Goal: Task Accomplishment & Management: Use online tool/utility

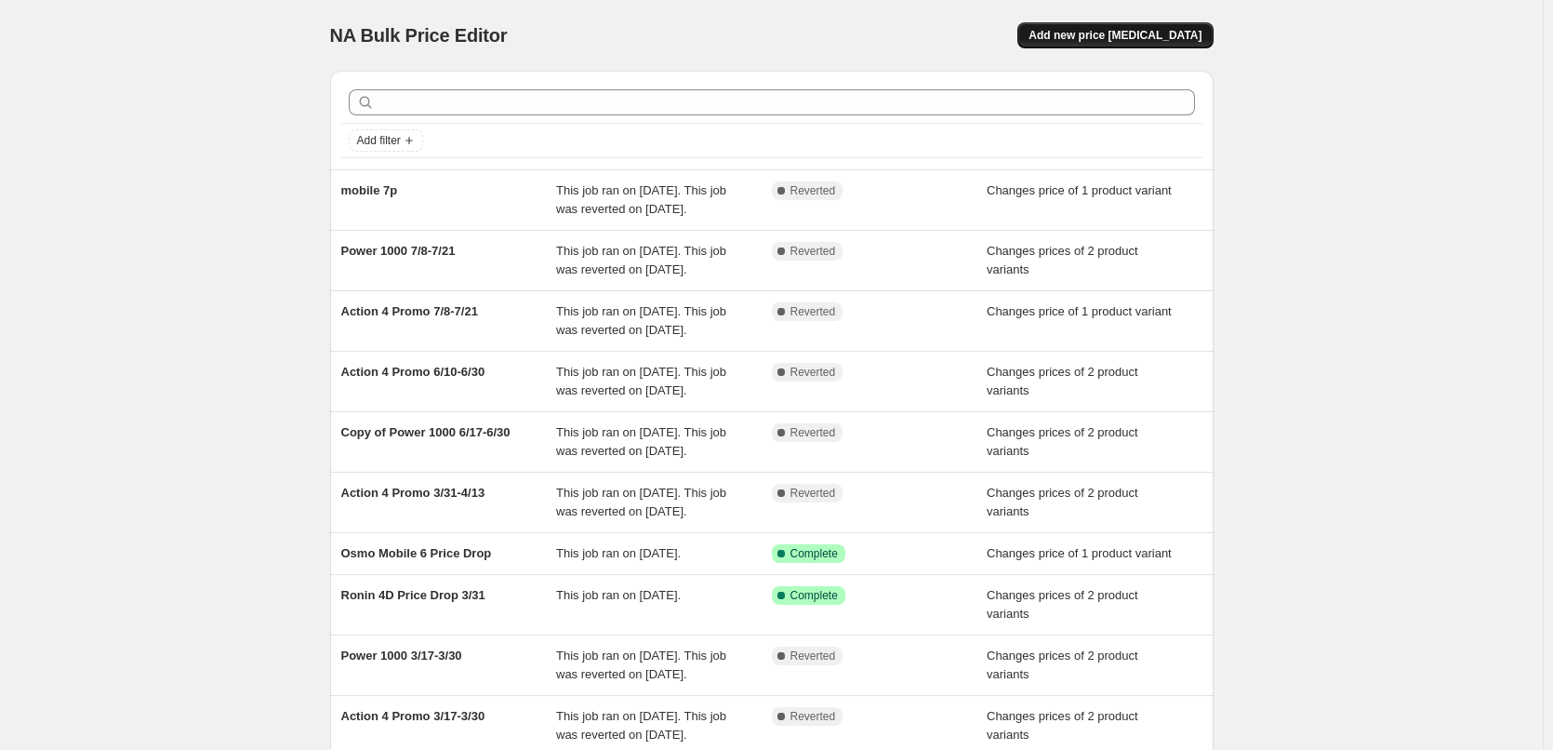
click at [1098, 39] on span "Add new price [MEDICAL_DATA]" at bounding box center [1115, 35] width 173 height 15
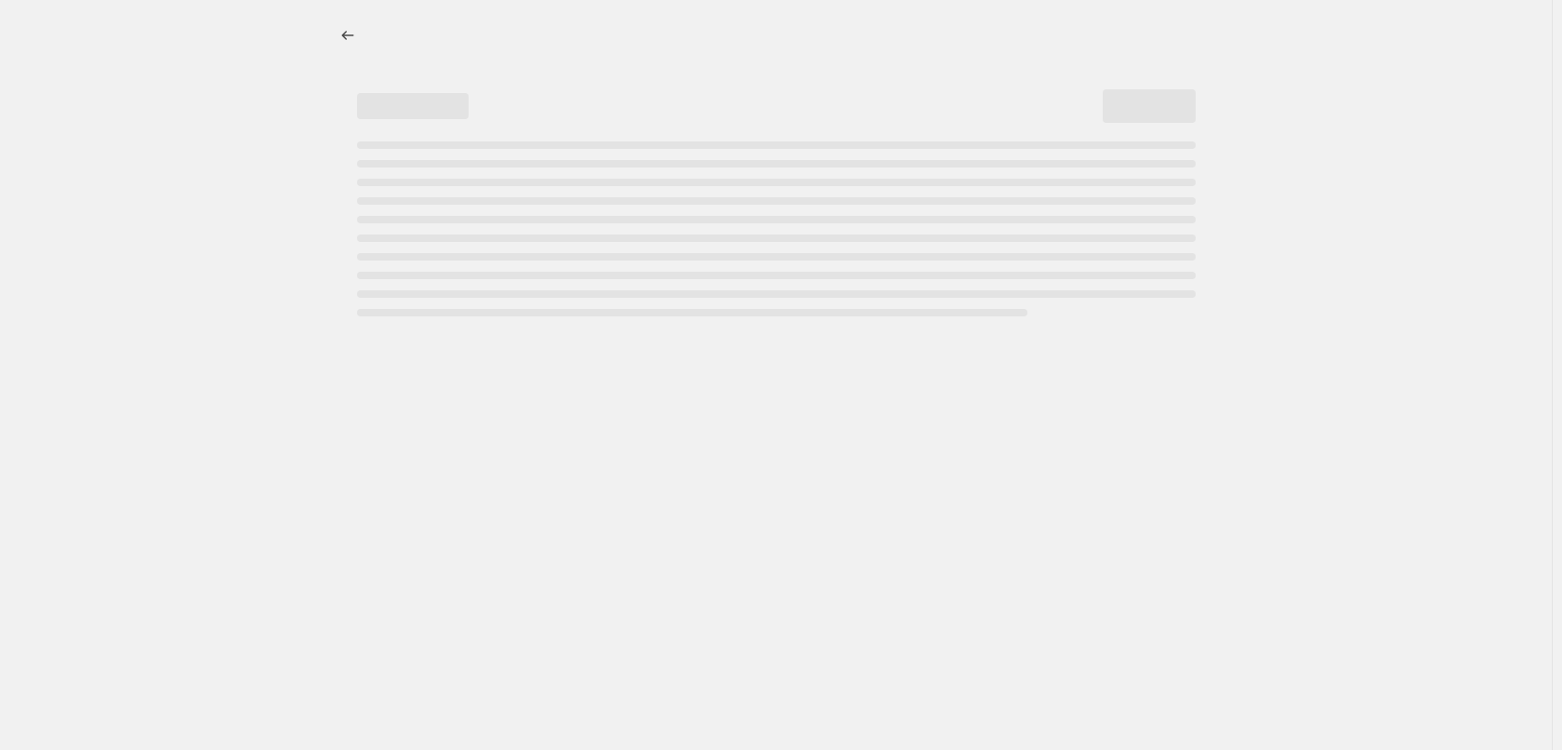
select select "percentage"
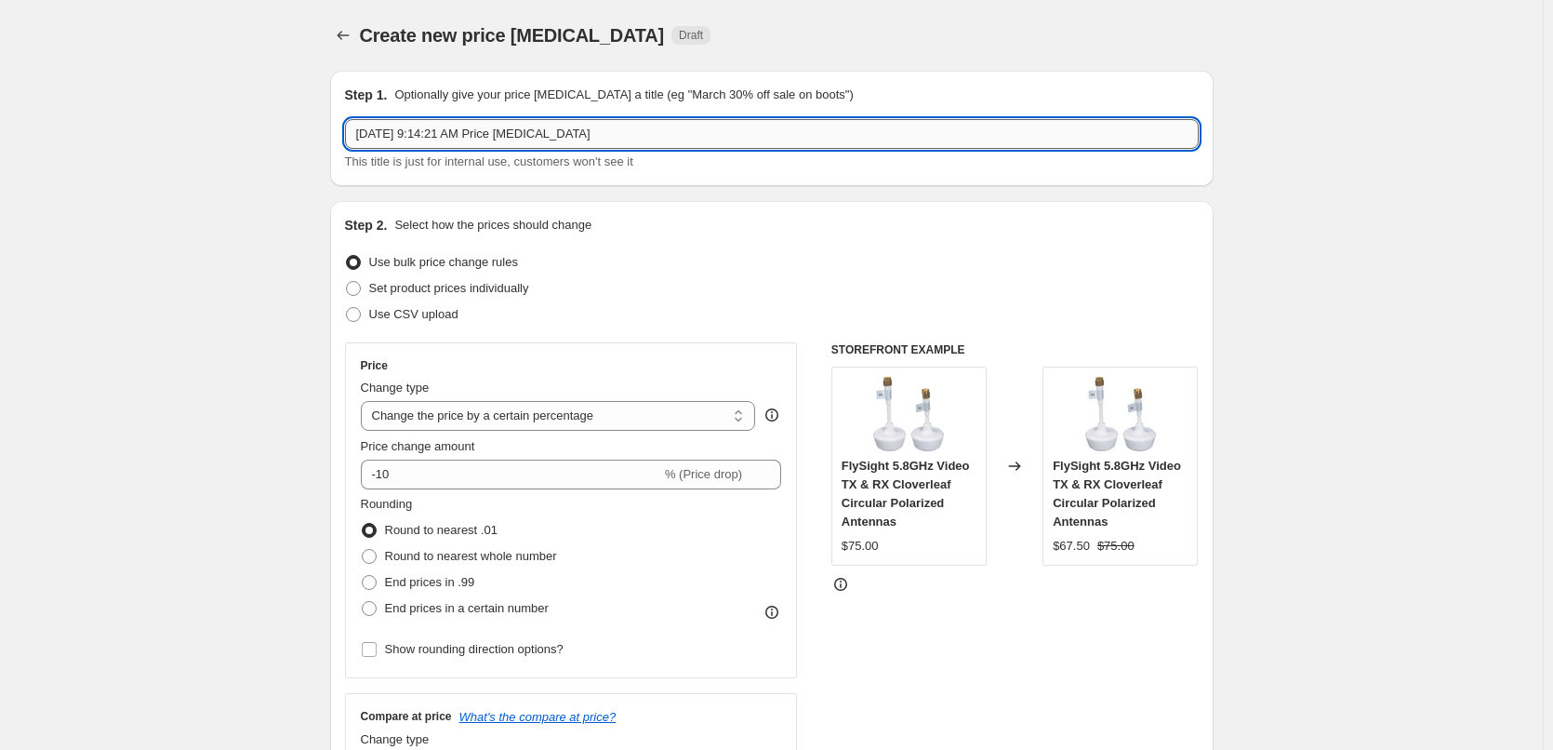
click at [510, 133] on input "[DATE] 9:14:21 AM Price [MEDICAL_DATA]" at bounding box center [772, 134] width 854 height 30
click at [518, 133] on input "Aug 18, 2025, 9:14:21 AM Price change job" at bounding box center [772, 134] width 854 height 30
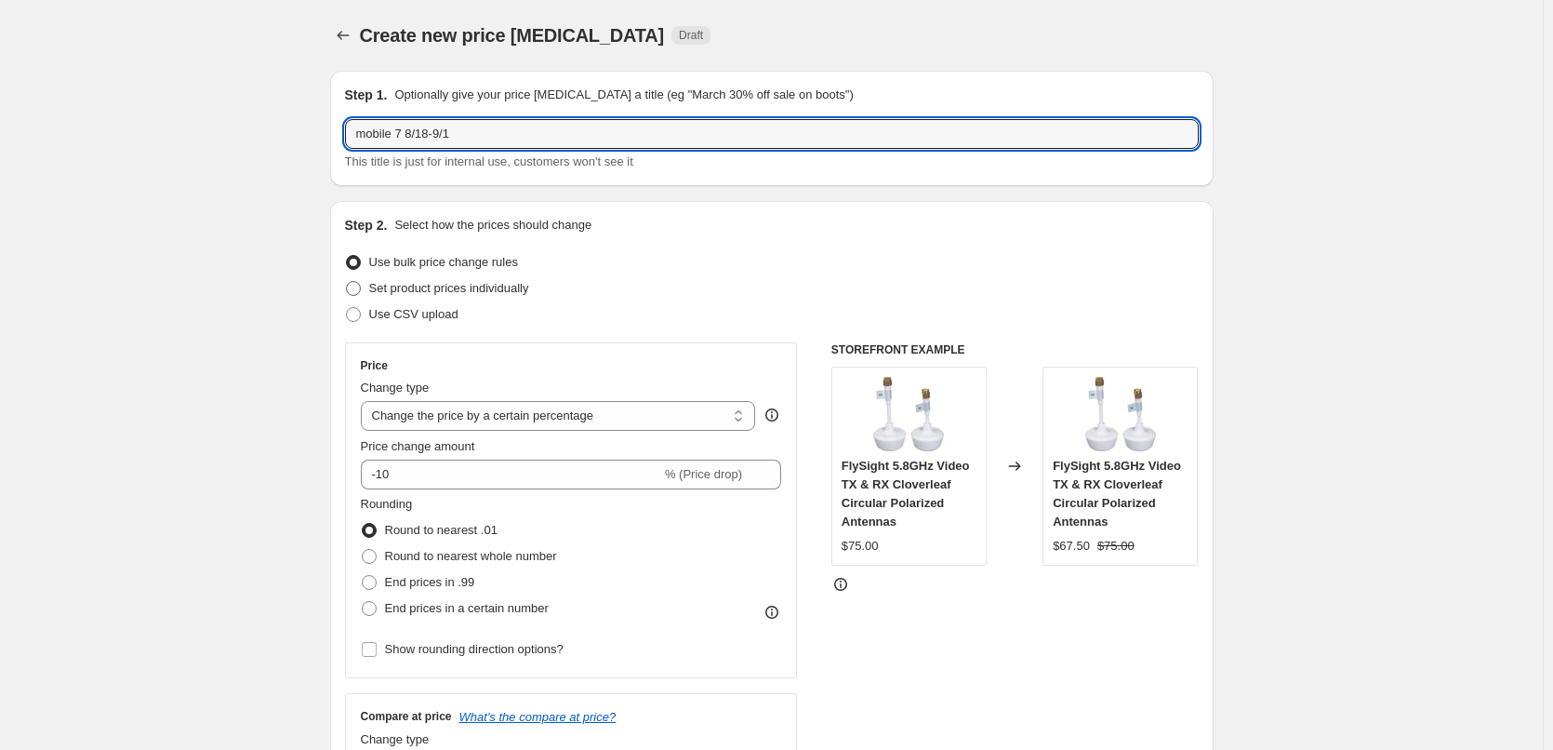
type input "mobile 7 8/18-9/1"
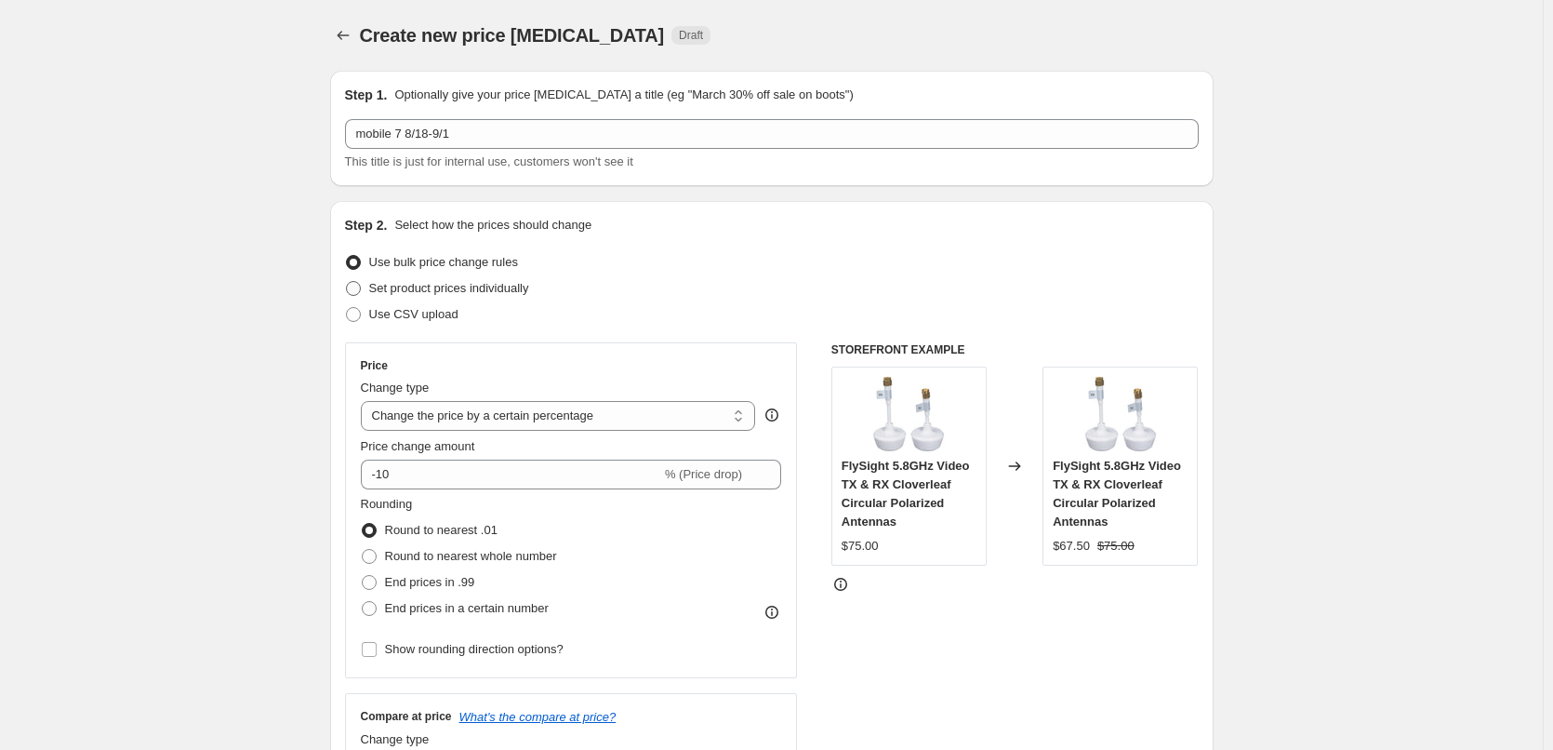
click at [379, 293] on span "Set product prices individually" at bounding box center [449, 288] width 160 height 14
click at [347, 282] on input "Set product prices individually" at bounding box center [346, 281] width 1 height 1
radio input "true"
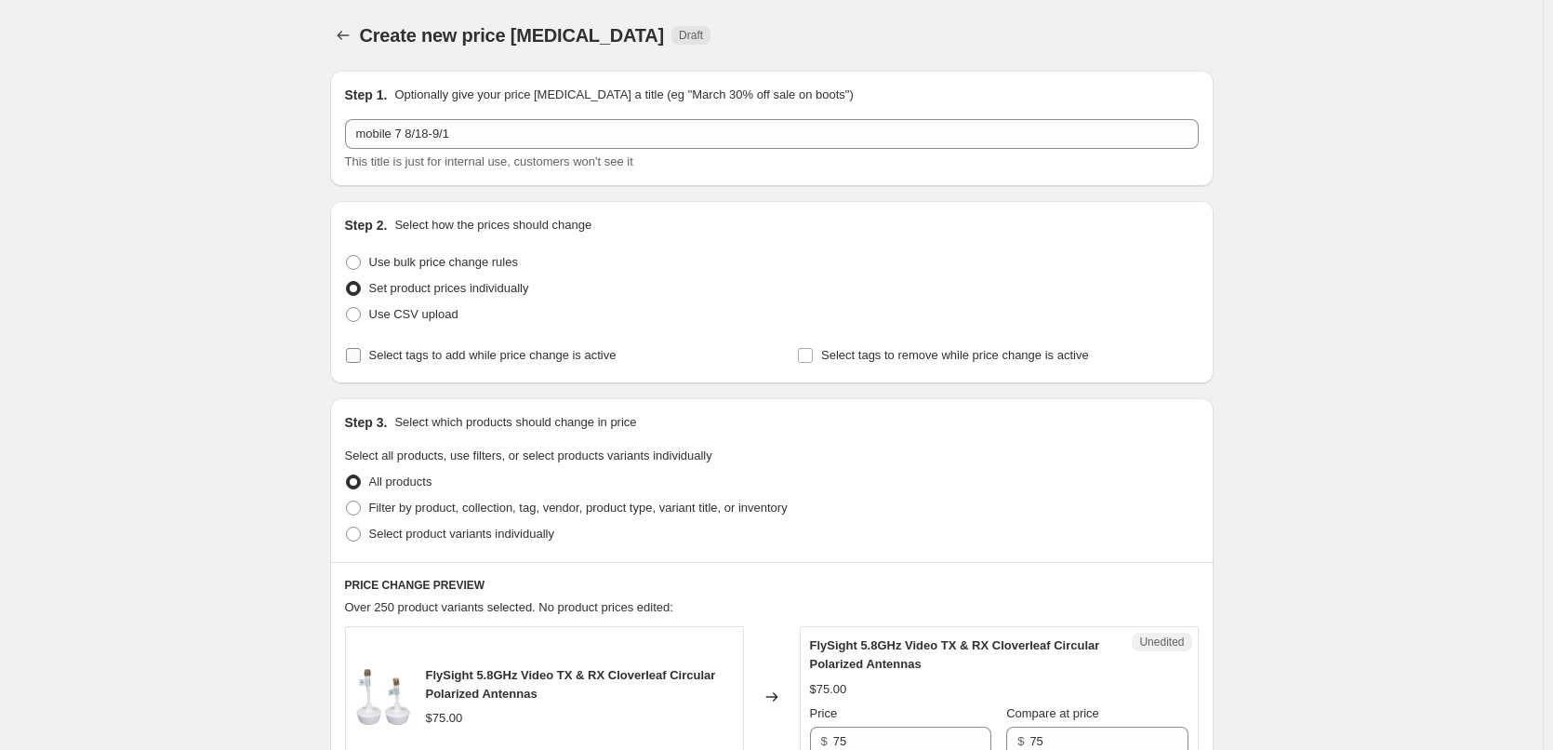
click at [404, 355] on span "Select tags to add while price change is active" at bounding box center [492, 355] width 247 height 14
click at [361, 355] on input "Select tags to add while price change is active" at bounding box center [353, 355] width 15 height 15
checkbox input "true"
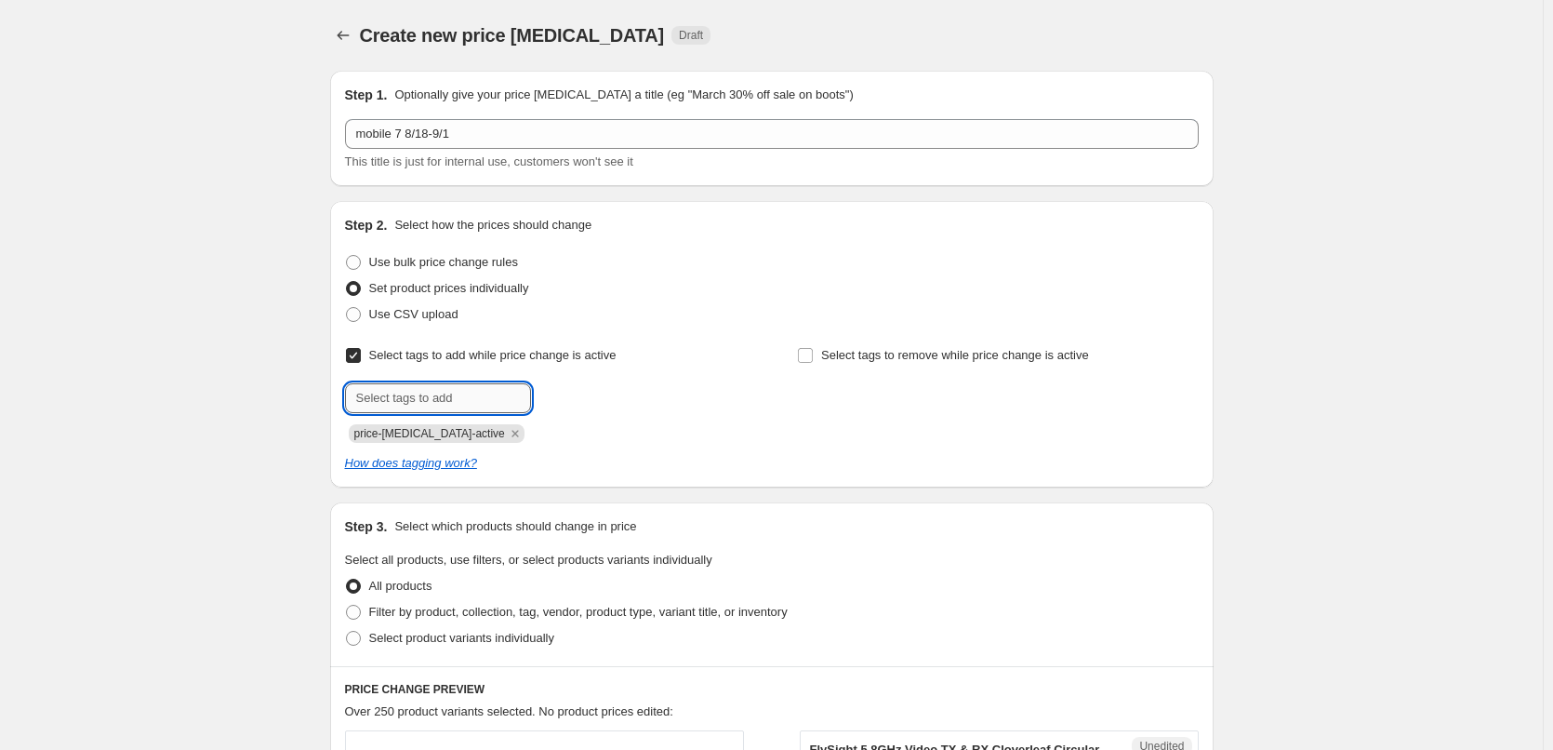
click at [429, 394] on input "text" at bounding box center [438, 398] width 186 height 30
type input "topproducts"
click at [605, 398] on span "topproducts" at bounding box center [603, 396] width 65 height 13
click at [512, 434] on icon "Remove price-change-job-active" at bounding box center [515, 433] width 7 height 7
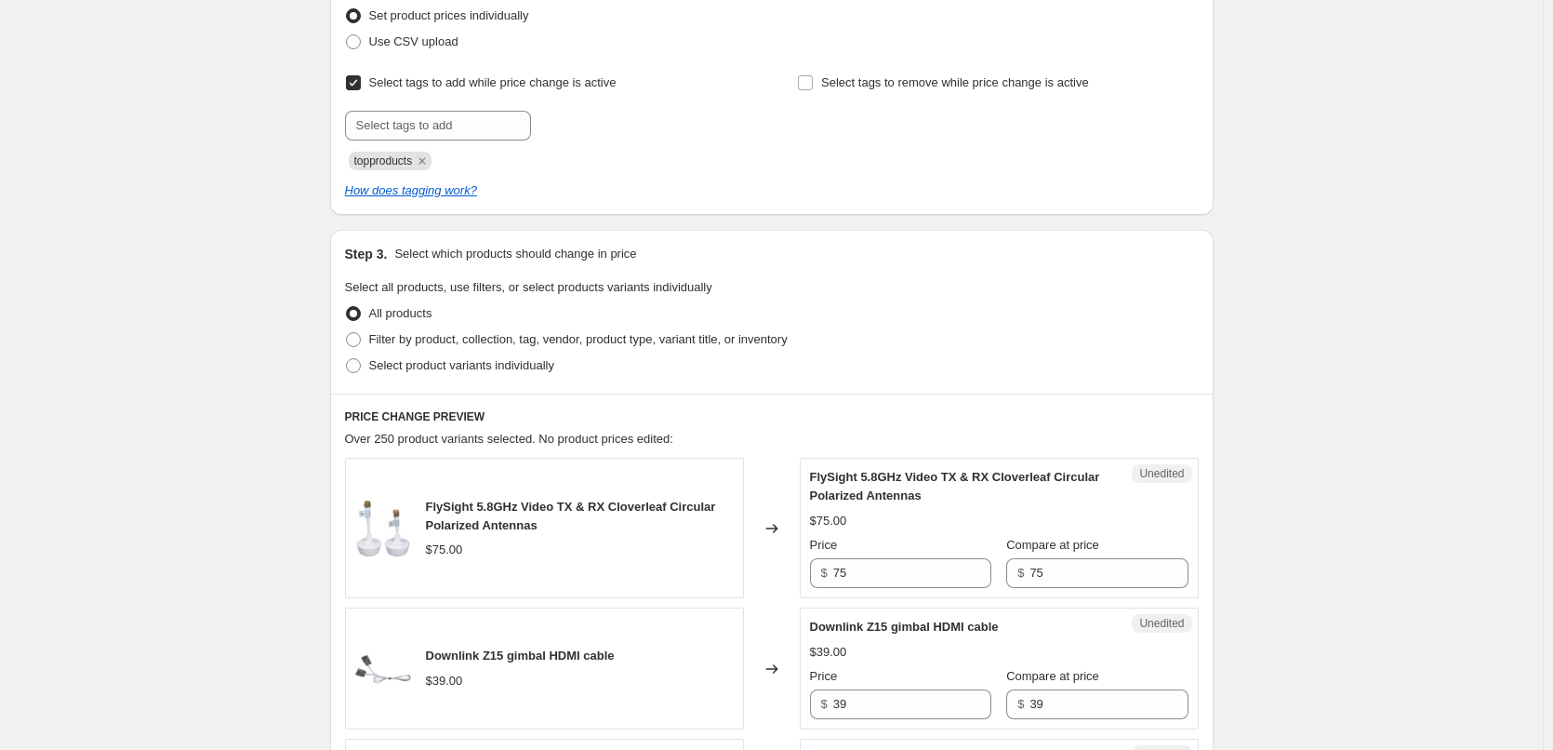
scroll to position [279, 0]
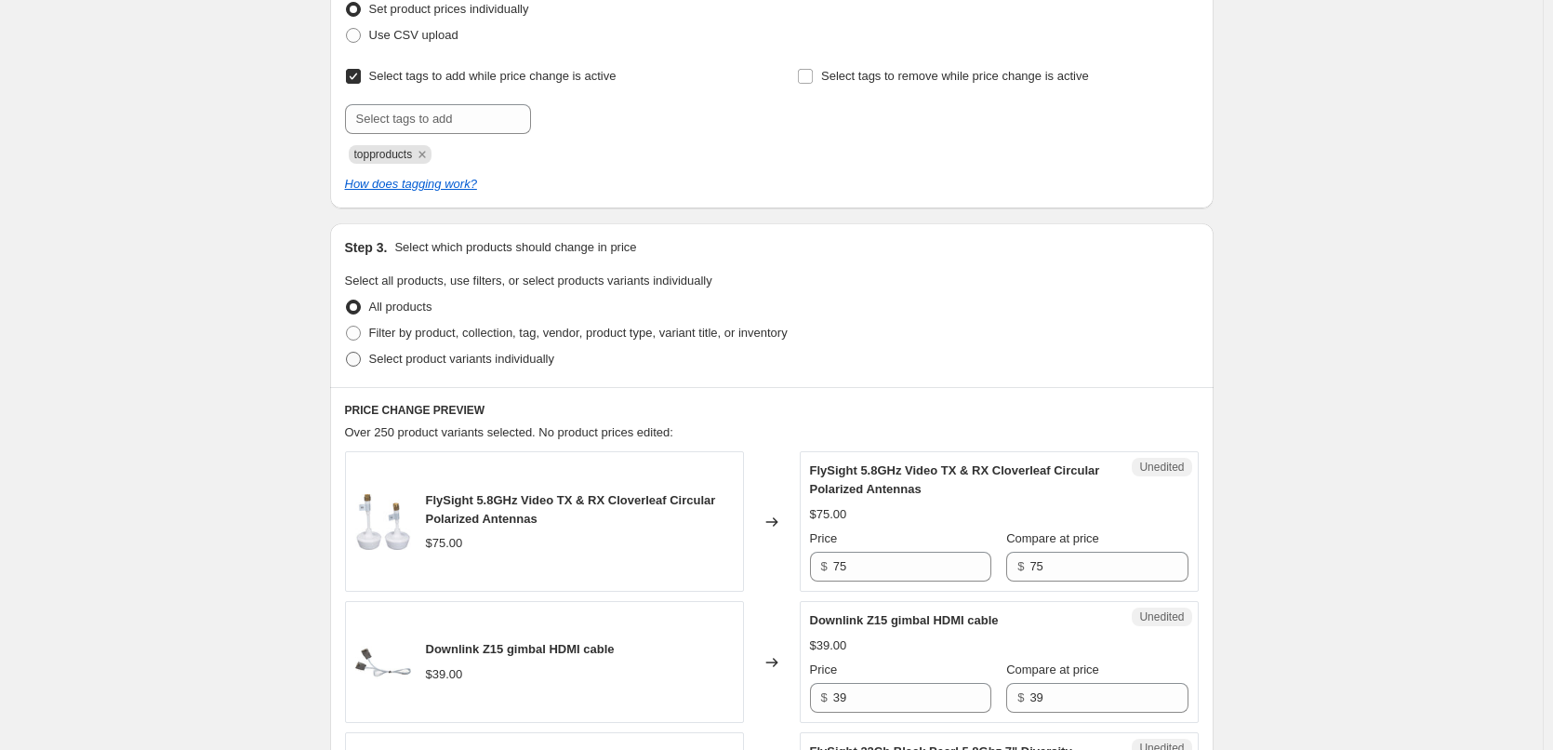
click at [371, 361] on label "Select product variants individually" at bounding box center [449, 359] width 209 height 26
click at [347, 352] on input "Select product variants individually" at bounding box center [346, 352] width 1 height 1
radio input "true"
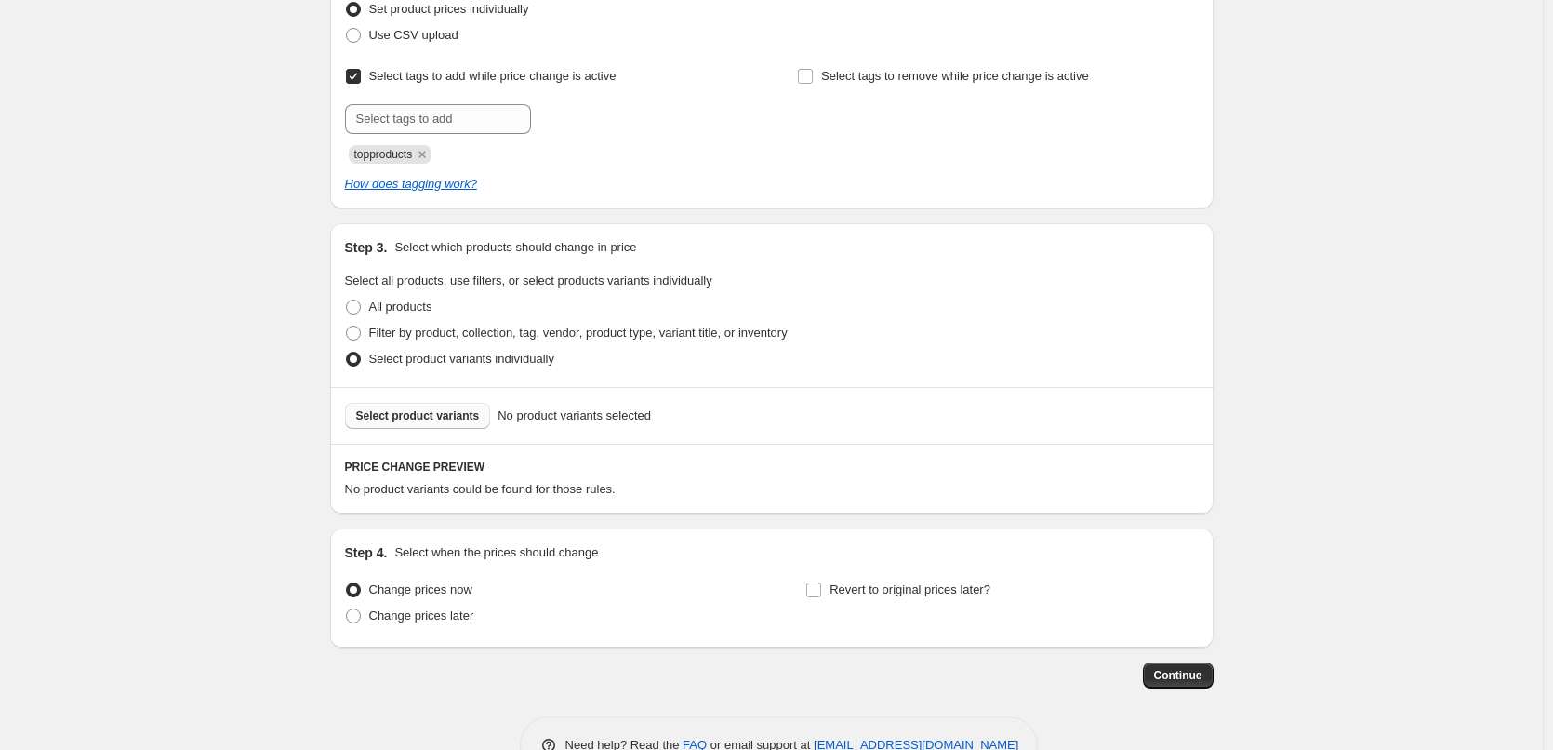
click at [445, 421] on span "Select product variants" at bounding box center [418, 415] width 124 height 15
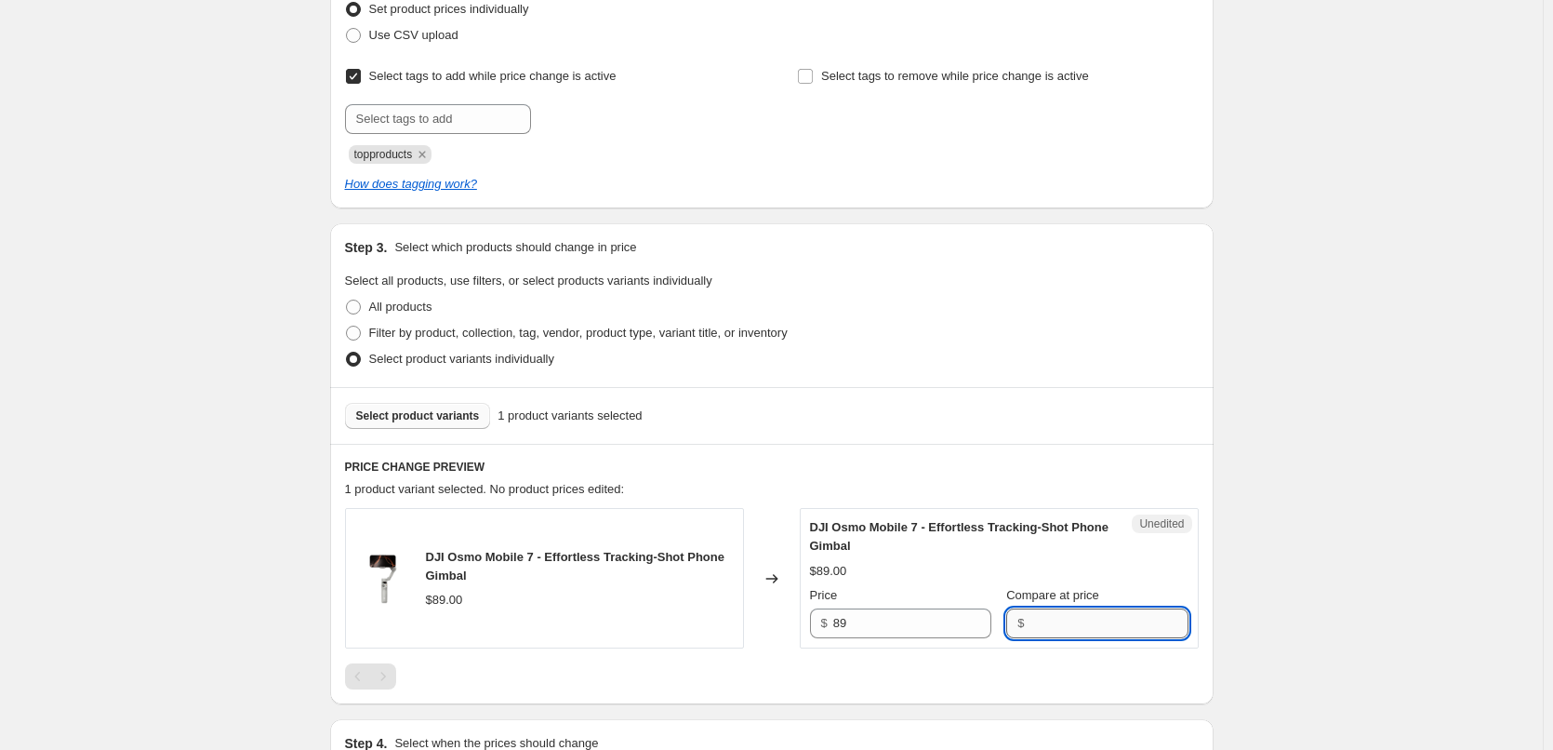
click at [1044, 609] on input "Compare at price" at bounding box center [1109, 623] width 158 height 30
type input "89"
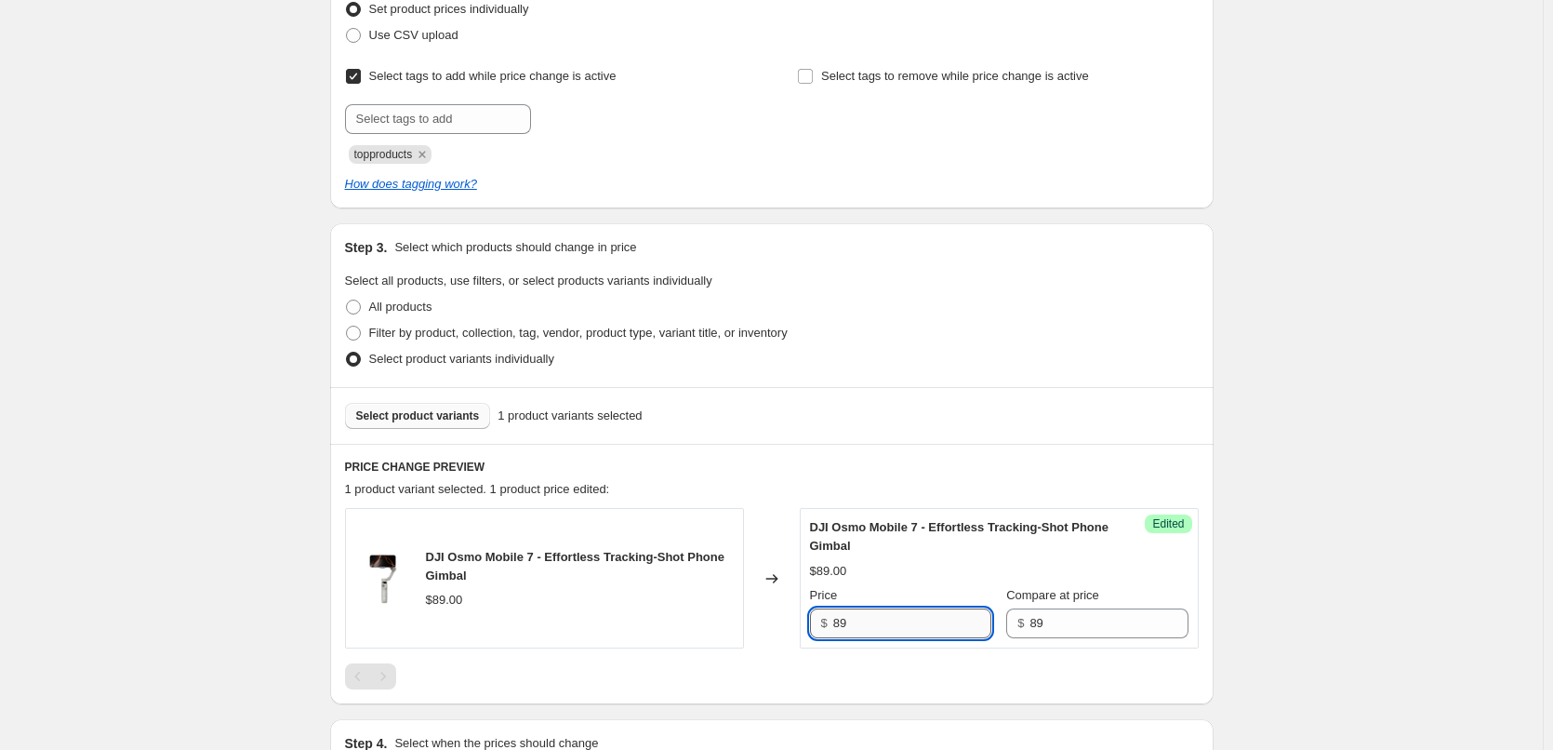
click at [944, 617] on input "89" at bounding box center [912, 623] width 158 height 30
type input "74.99"
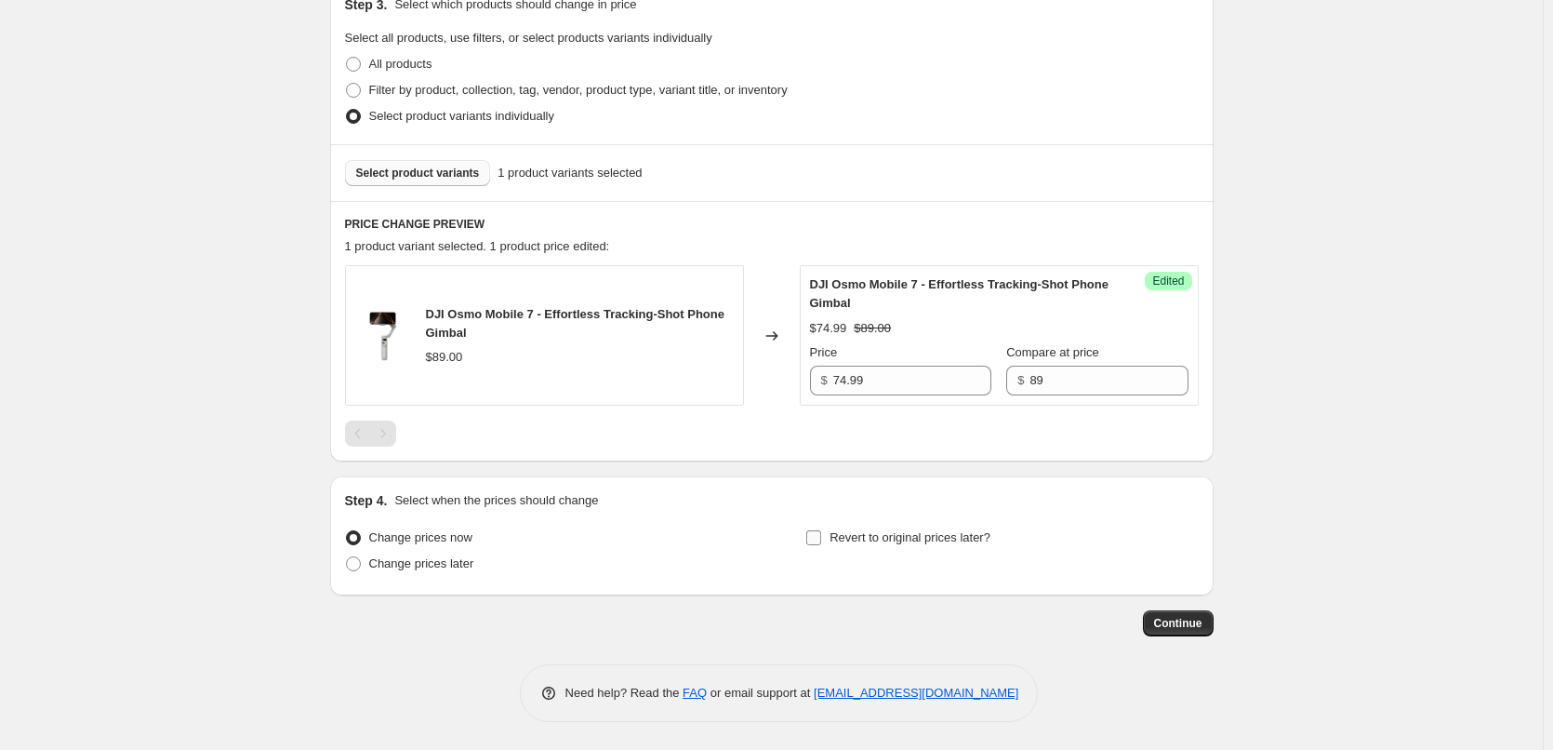
click at [848, 538] on span "Revert to original prices later?" at bounding box center [910, 537] width 161 height 14
click at [821, 538] on input "Revert to original prices later?" at bounding box center [813, 537] width 15 height 15
checkbox input "true"
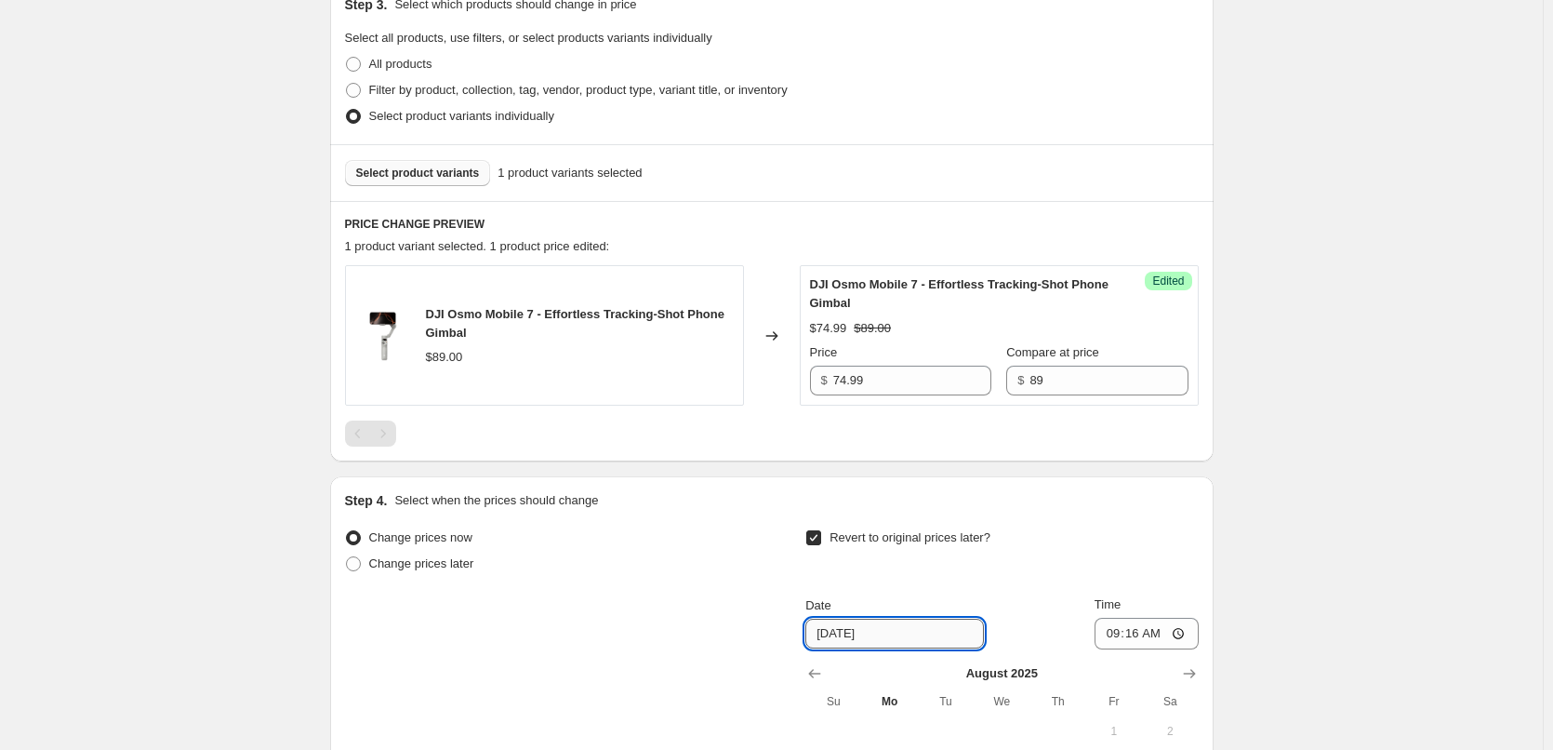
click at [897, 646] on input "8/25/2025" at bounding box center [894, 633] width 179 height 30
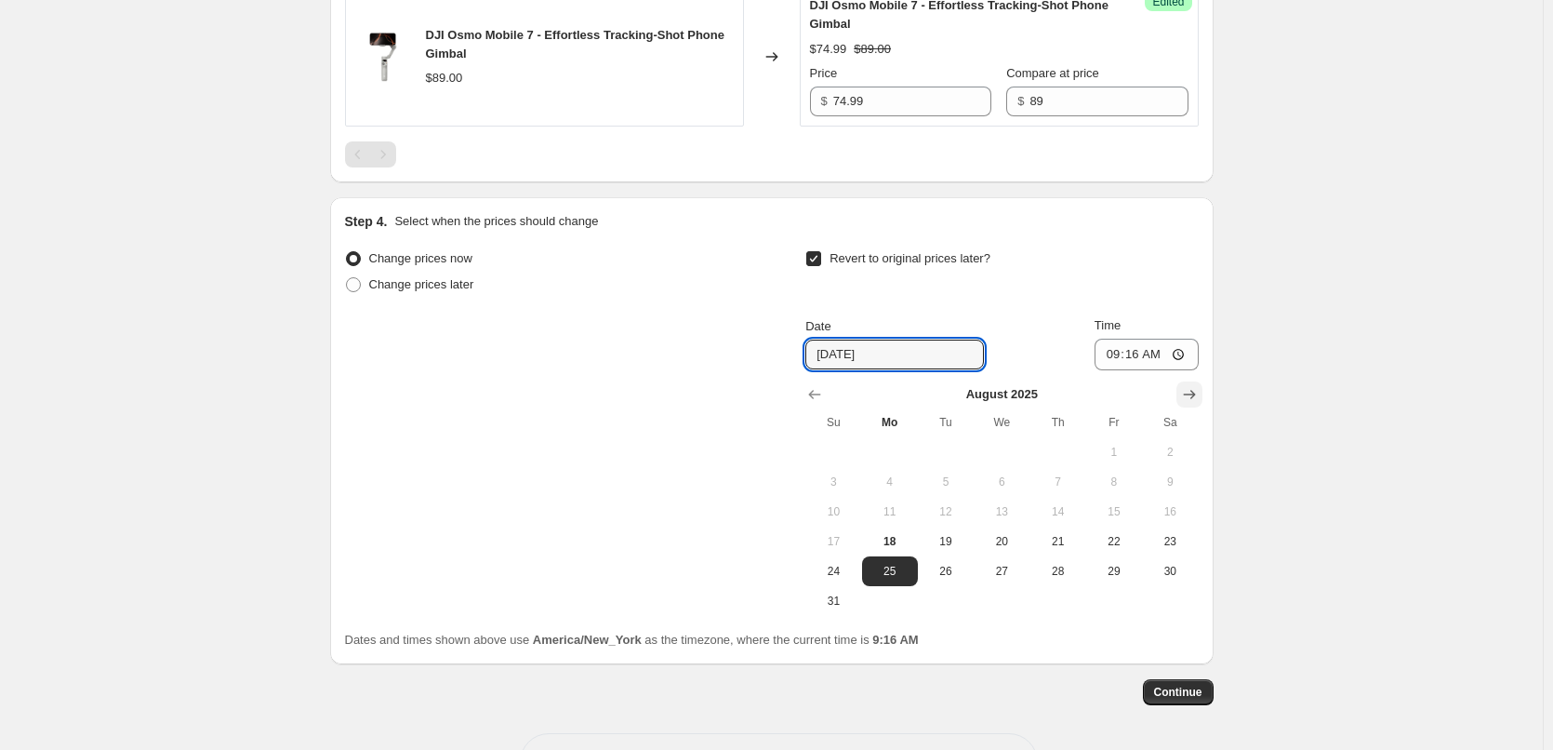
click at [1190, 397] on icon "Show next month, September 2025" at bounding box center [1189, 394] width 19 height 19
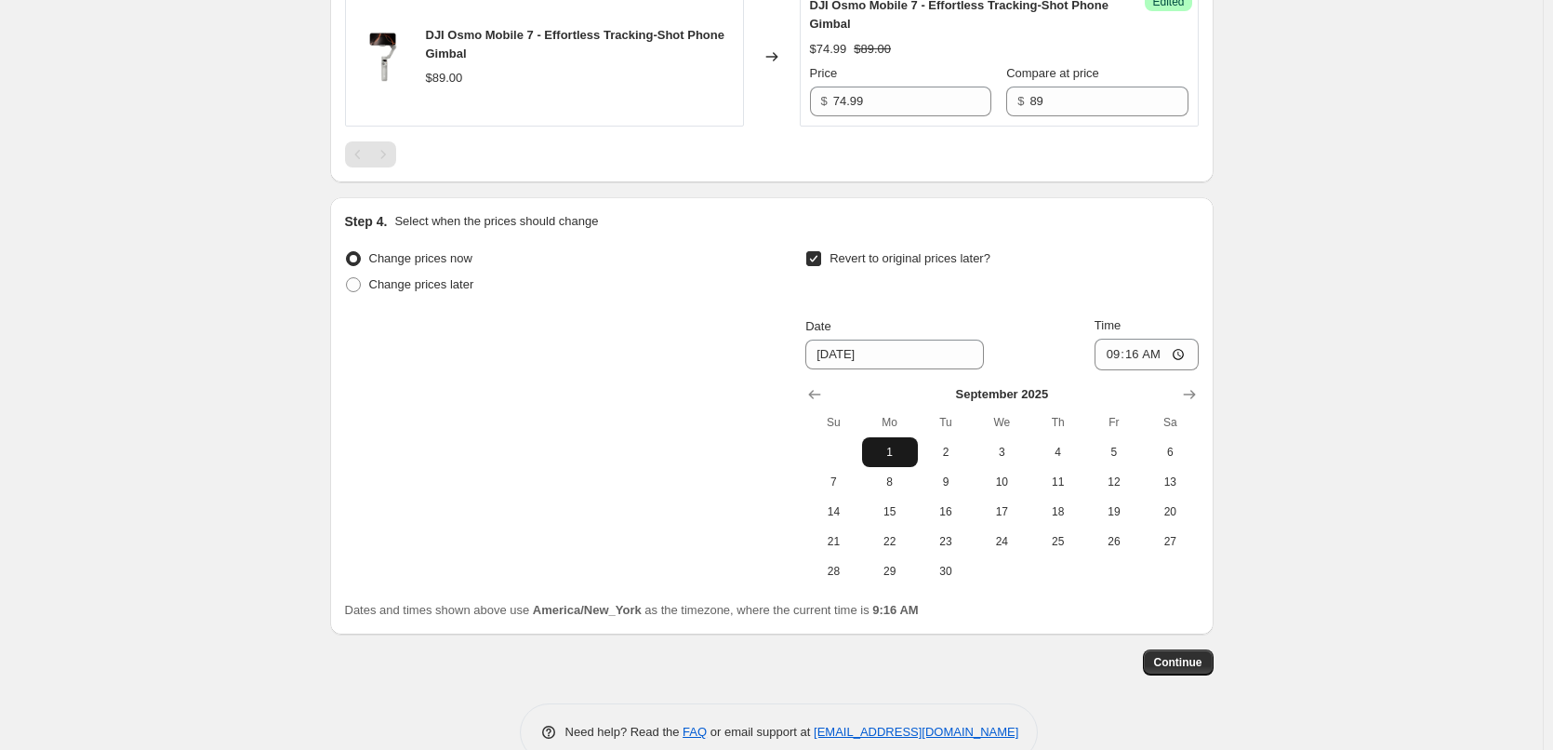
click at [880, 455] on span "1" at bounding box center [890, 452] width 41 height 15
type input "9/1/2025"
click at [1117, 353] on input "09:16" at bounding box center [1147, 355] width 104 height 32
type input "23:59"
click at [1201, 659] on span "Continue" at bounding box center [1178, 662] width 48 height 15
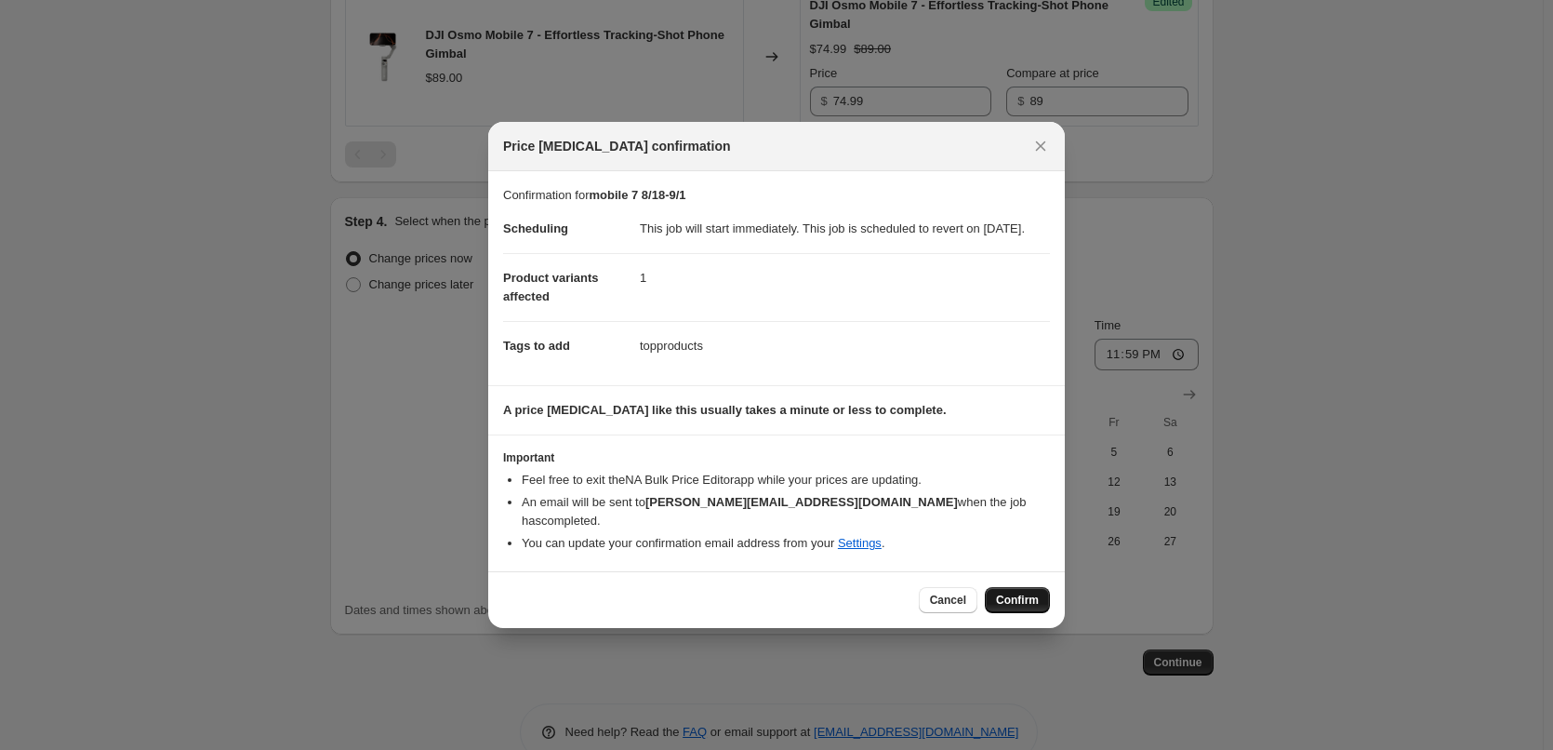
click at [1034, 600] on span "Confirm" at bounding box center [1017, 599] width 43 height 15
